Goal: Use online tool/utility

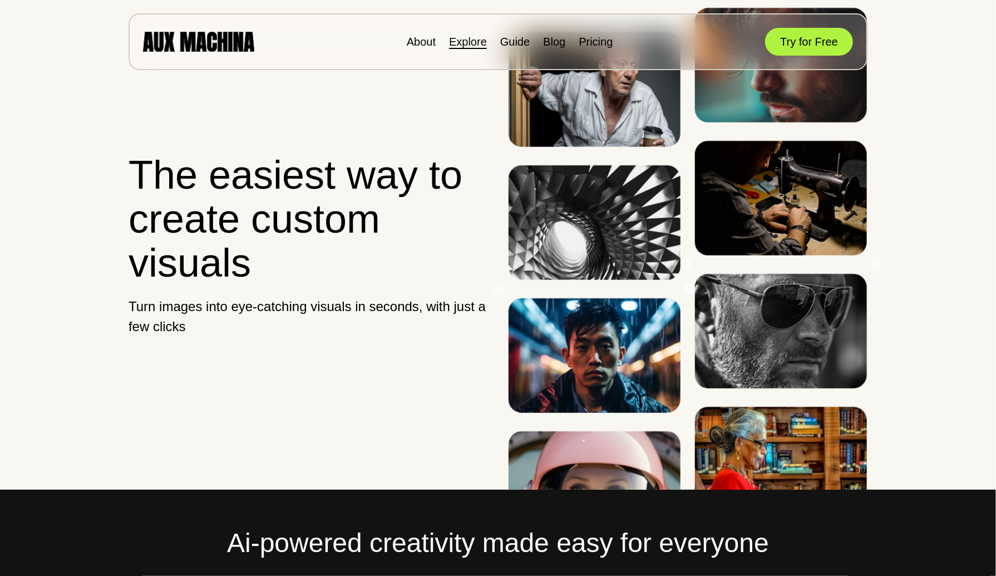
click at [465, 45] on link "Explore" at bounding box center [468, 42] width 38 height 12
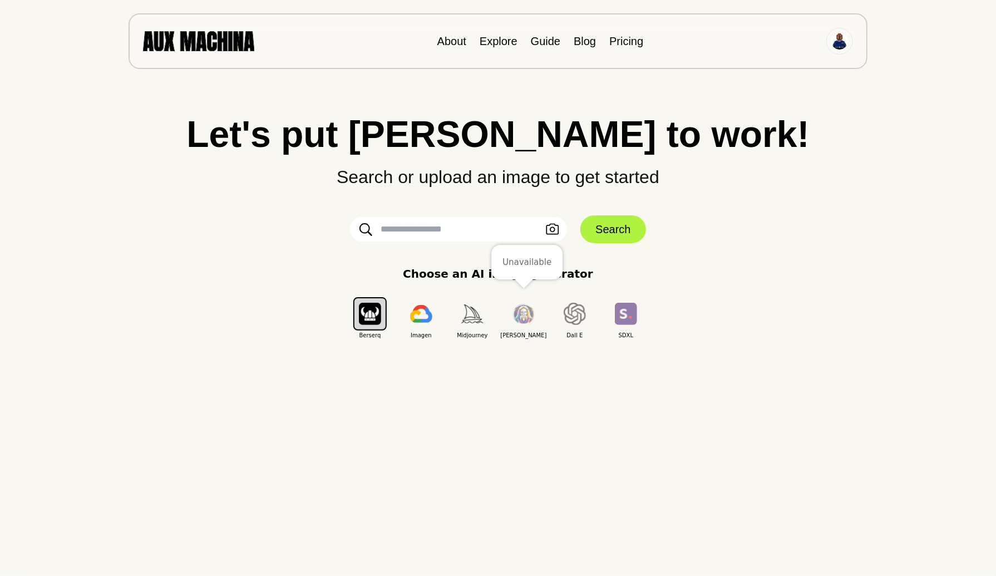
click at [518, 314] on img "button" at bounding box center [523, 314] width 22 height 21
click at [528, 318] on img "button" at bounding box center [523, 314] width 22 height 21
click at [558, 230] on icon "button" at bounding box center [552, 229] width 13 height 11
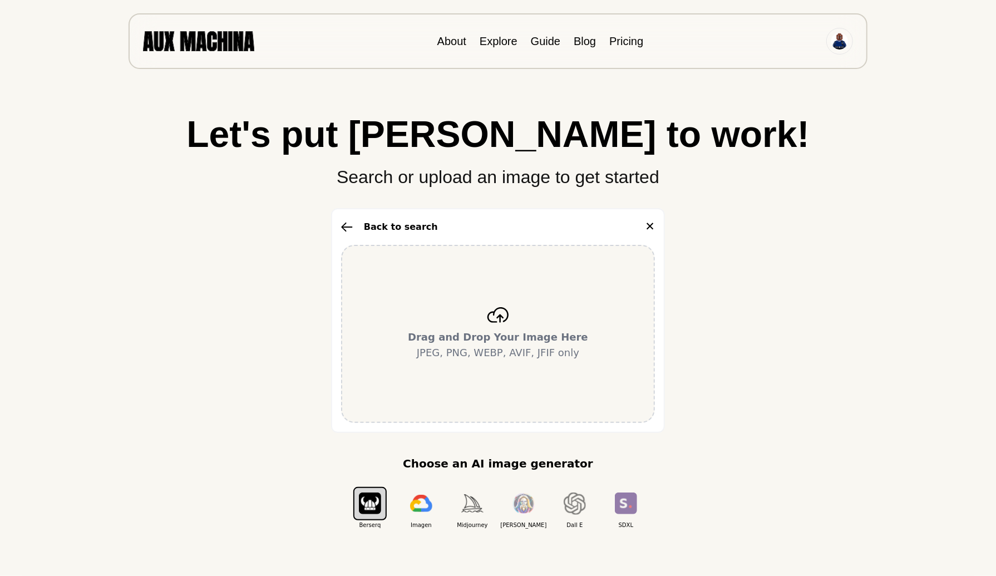
click at [483, 349] on p "Drag and Drop Your Image Here JPEG, PNG, WEBP, AVIF, JFIF only" at bounding box center [498, 344] width 180 height 31
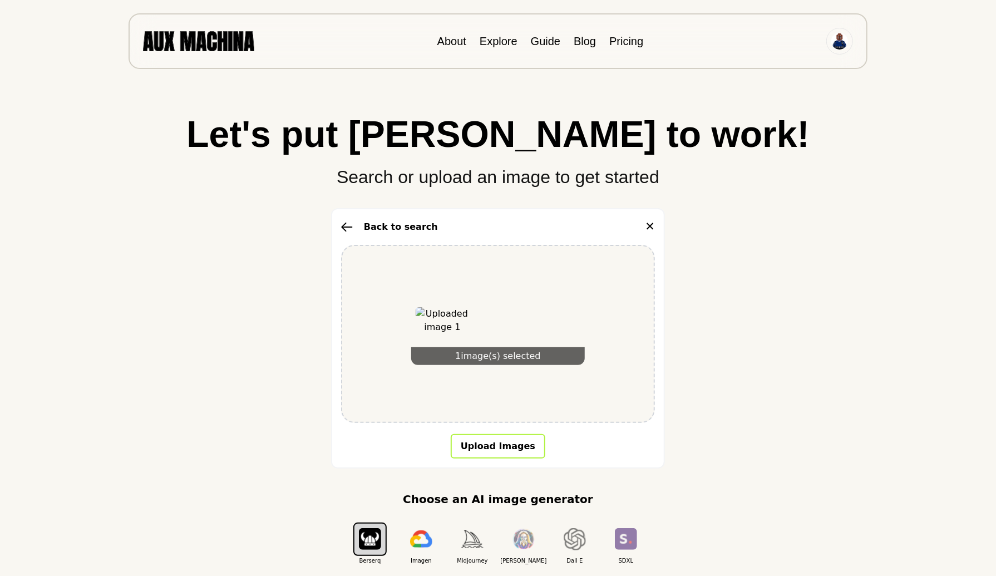
click at [507, 452] on button "Upload Images" at bounding box center [498, 446] width 95 height 24
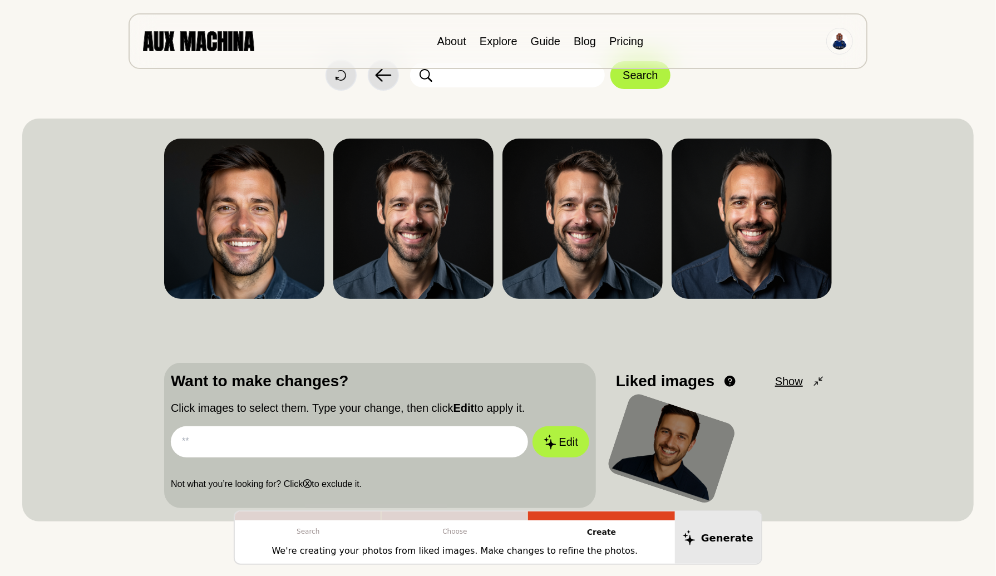
scroll to position [36, 0]
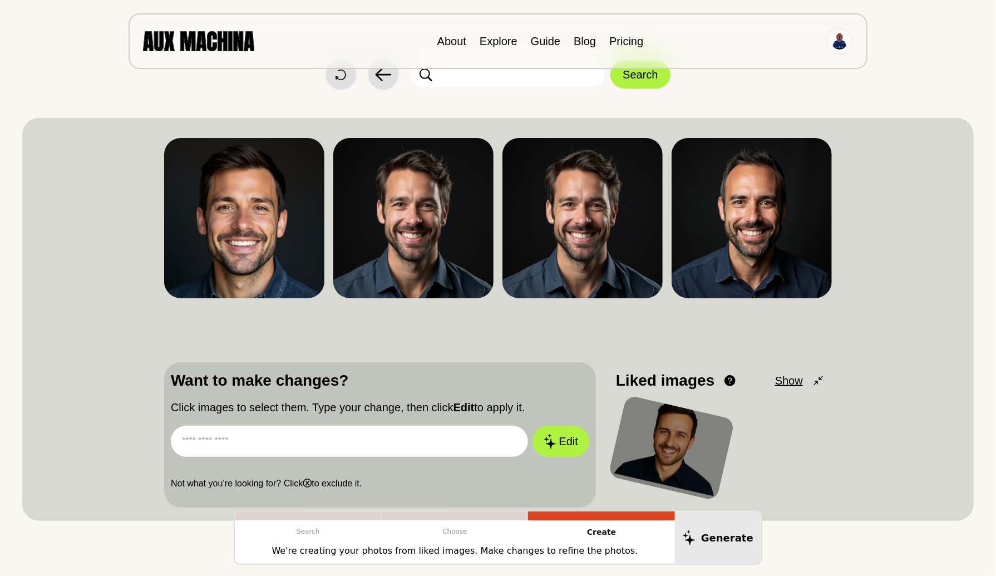
click at [270, 442] on input "text" at bounding box center [349, 440] width 357 height 31
type input "**********"
click at [532, 425] on button "Edit" at bounding box center [560, 440] width 57 height 31
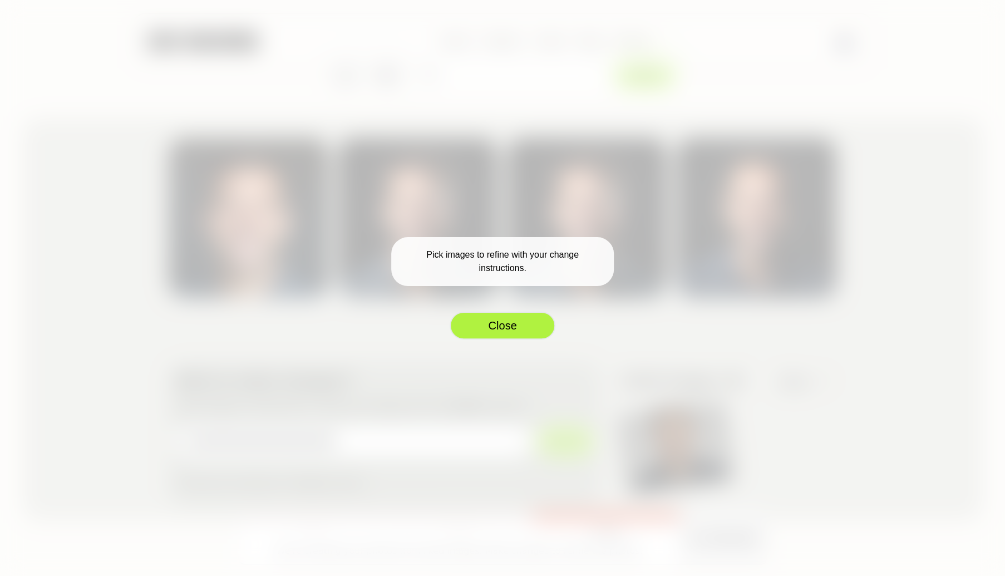
click at [516, 324] on button "Close" at bounding box center [502, 325] width 106 height 28
